Goal: Complete application form: Complete application form

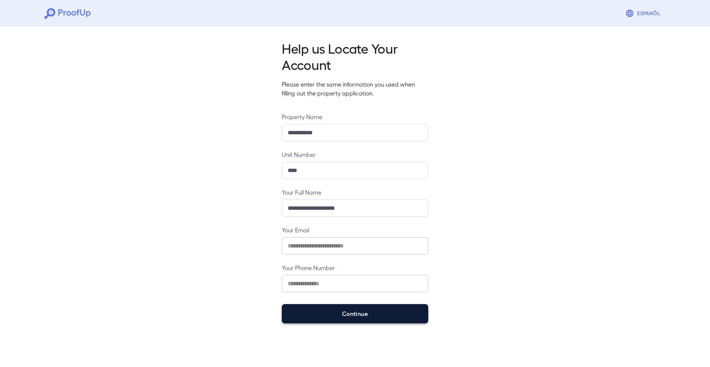
click at [334, 314] on button "Continue" at bounding box center [355, 313] width 146 height 19
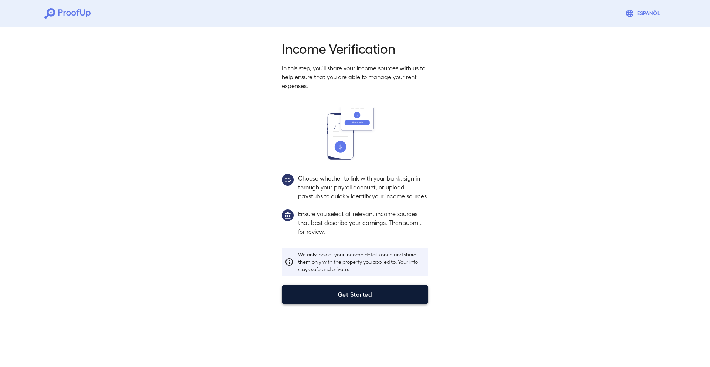
click at [334, 304] on button "Get Started" at bounding box center [355, 294] width 146 height 19
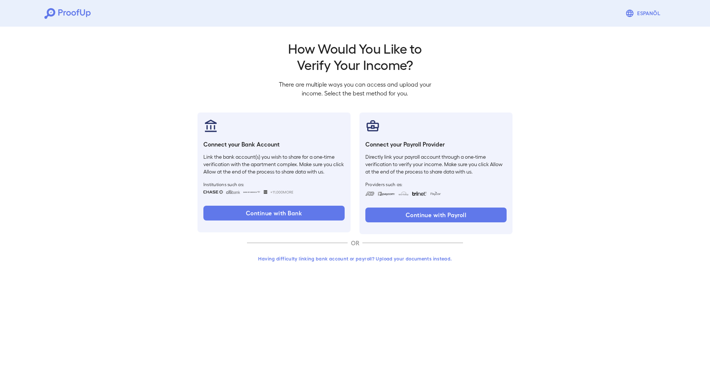
click at [341, 259] on button "Having difficulty linking bank account or payroll? Upload your documents instea…" at bounding box center [355, 258] width 216 height 13
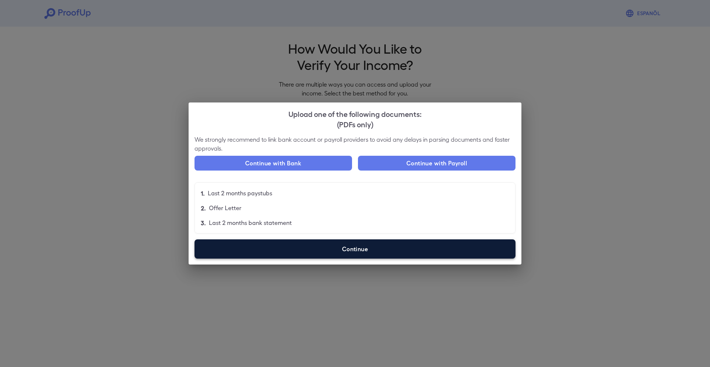
click at [352, 241] on label "Continue" at bounding box center [354, 248] width 321 height 19
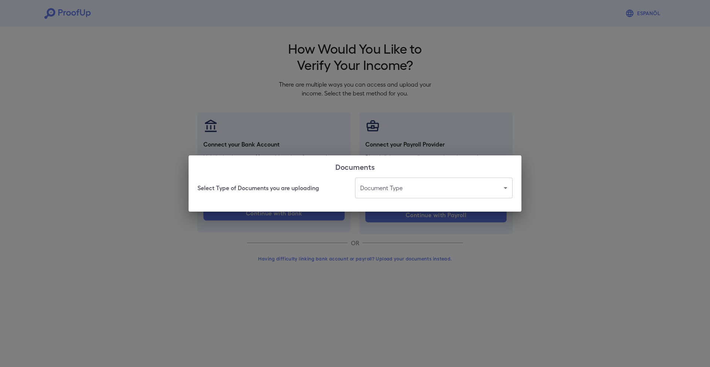
click at [397, 187] on body "Espanõl Go back How Would You Like to Verify Your Income? There are multiple wa…" at bounding box center [355, 141] width 710 height 282
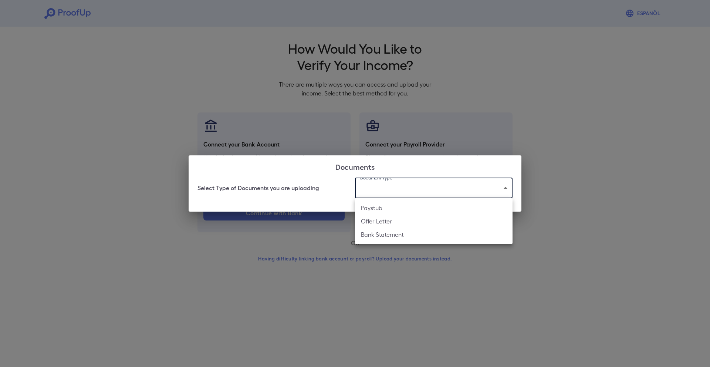
click at [392, 209] on li "Paystub" at bounding box center [433, 207] width 157 height 13
type input "*******"
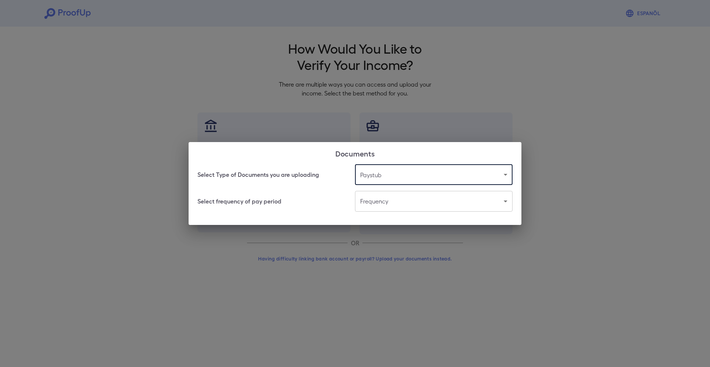
click at [393, 207] on body "Espanõl Go back How Would You Like to Verify Your Income? There are multiple wa…" at bounding box center [355, 141] width 710 height 282
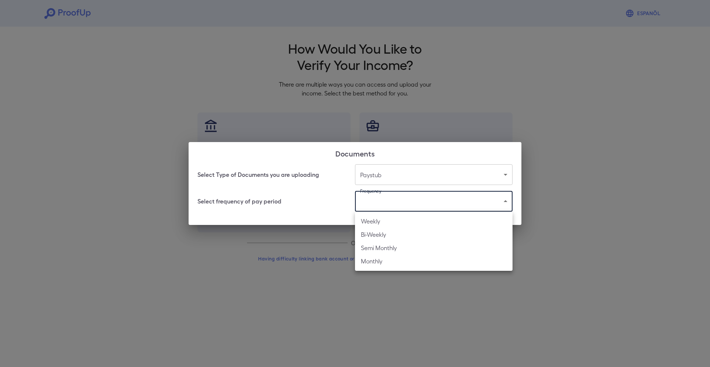
click at [378, 231] on li "Bi-Weekly" at bounding box center [433, 234] width 157 height 13
type input "*********"
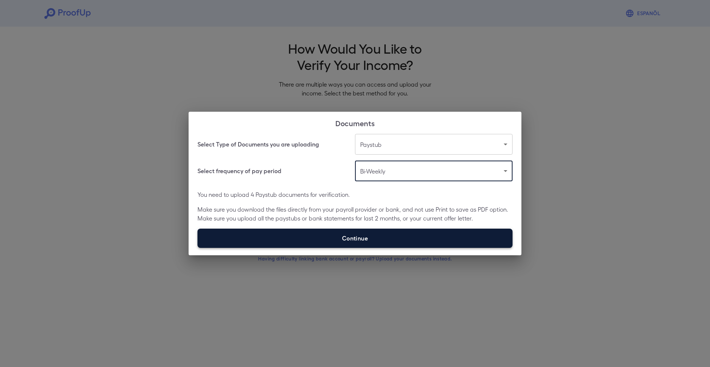
click at [367, 236] on label "Continue" at bounding box center [354, 237] width 315 height 19
click at [198, 247] on input "Continue" at bounding box center [197, 247] width 0 height 0
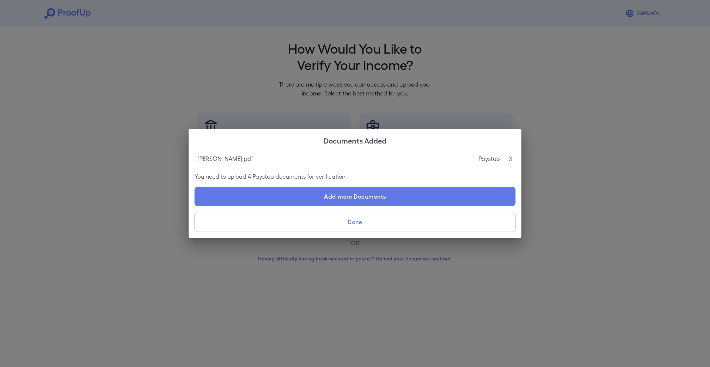
click at [456, 221] on button "Done" at bounding box center [354, 222] width 321 height 20
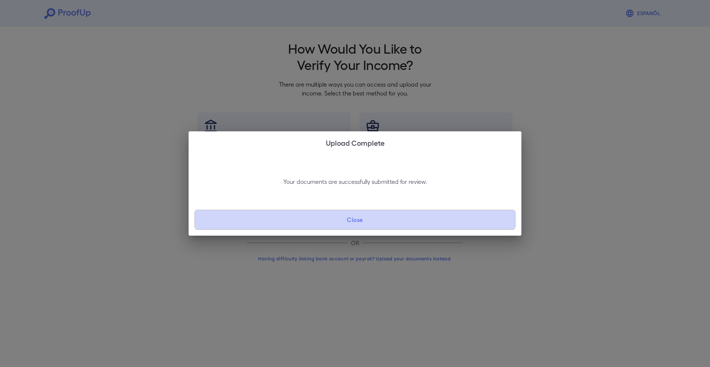
click at [447, 226] on button "Close" at bounding box center [354, 220] width 321 height 20
